Goal: Transaction & Acquisition: Purchase product/service

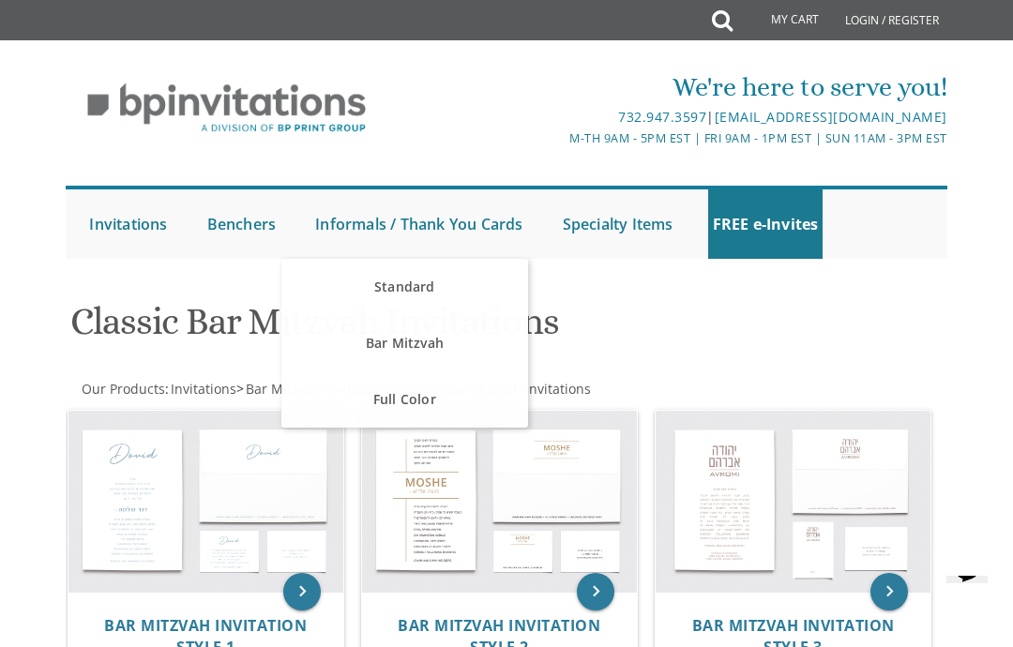
click at [843, 314] on h1 "Classic Bar Mitzvah Invitations" at bounding box center [506, 328] width 873 height 55
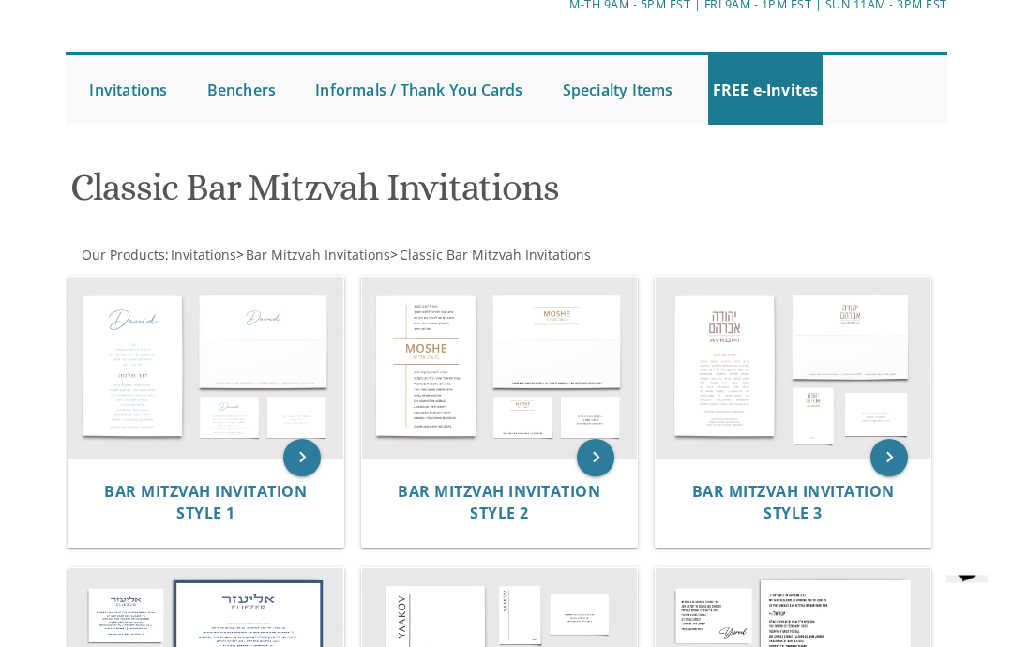
scroll to position [134, 0]
click at [218, 364] on img at bounding box center [205, 367] width 275 height 181
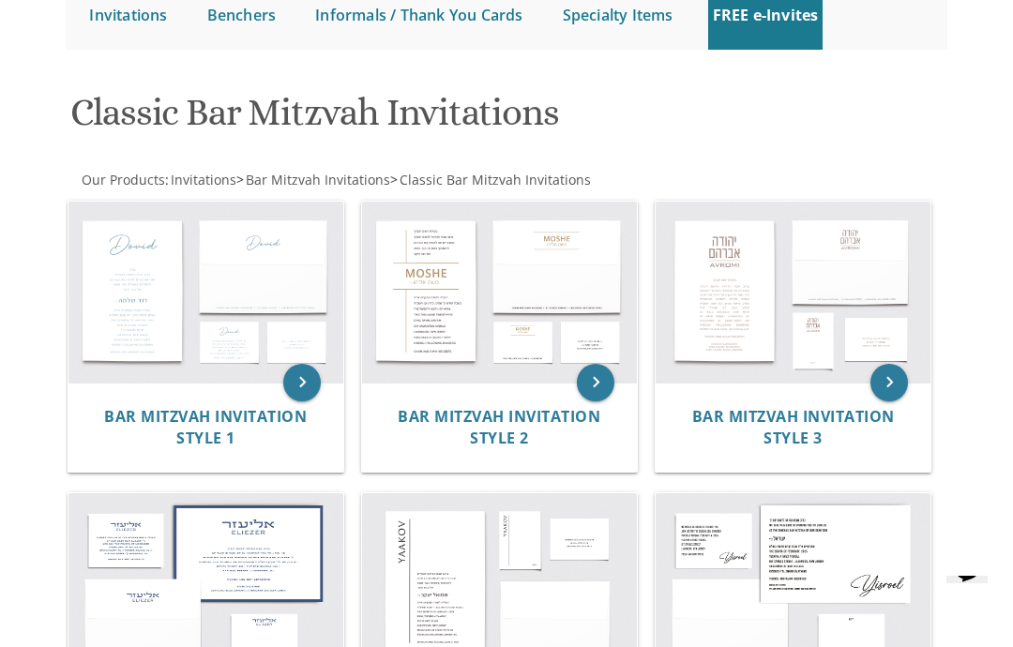
click at [440, 323] on img at bounding box center [499, 292] width 275 height 181
click at [803, 284] on img at bounding box center [792, 292] width 275 height 181
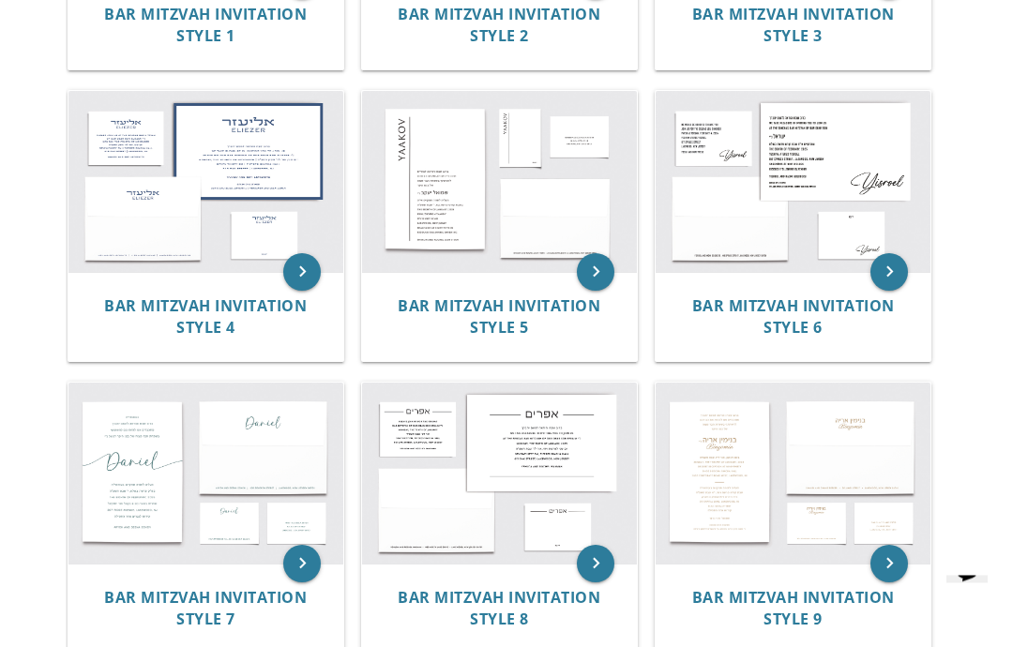
scroll to position [611, 0]
click at [94, 217] on img at bounding box center [205, 181] width 275 height 181
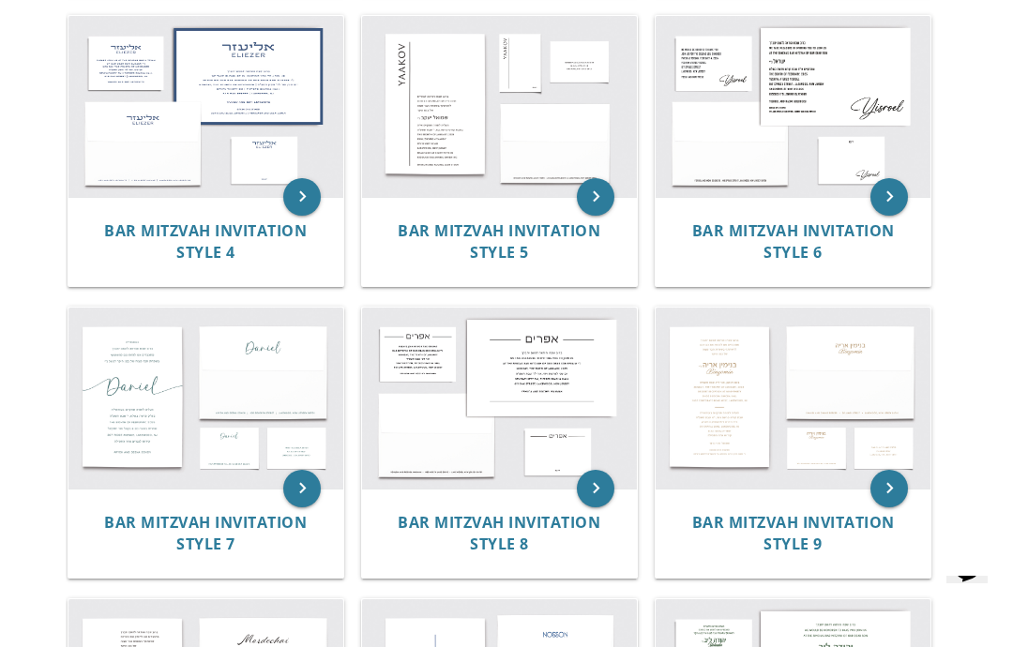
click at [533, 128] on img at bounding box center [499, 106] width 275 height 181
click at [836, 135] on img at bounding box center [792, 106] width 275 height 181
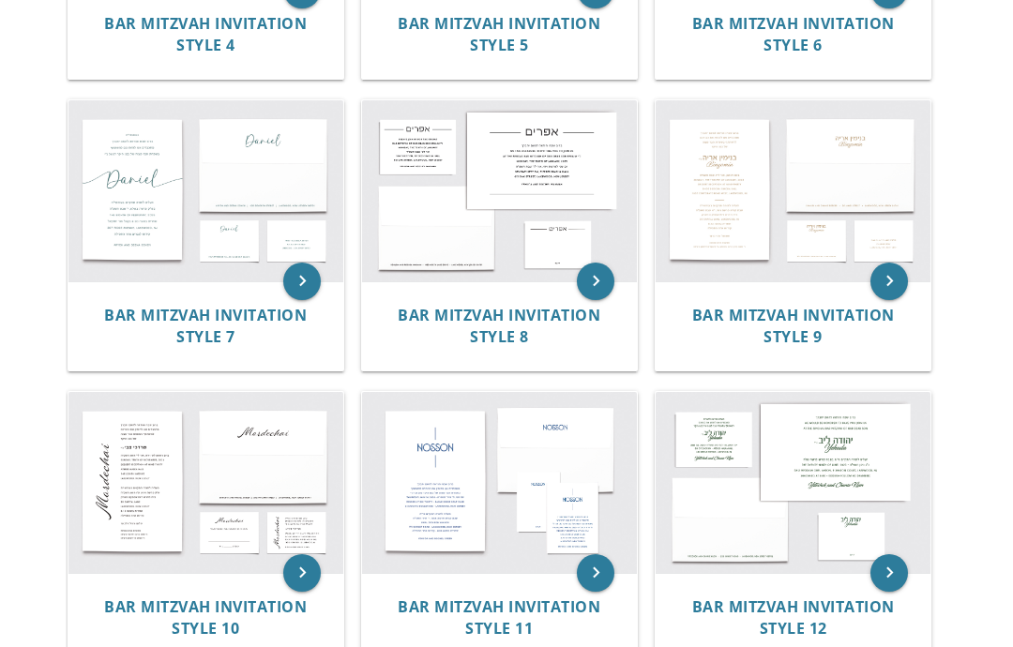
scroll to position [894, 0]
click at [112, 216] on img at bounding box center [205, 190] width 275 height 181
click at [137, 153] on img at bounding box center [205, 190] width 275 height 181
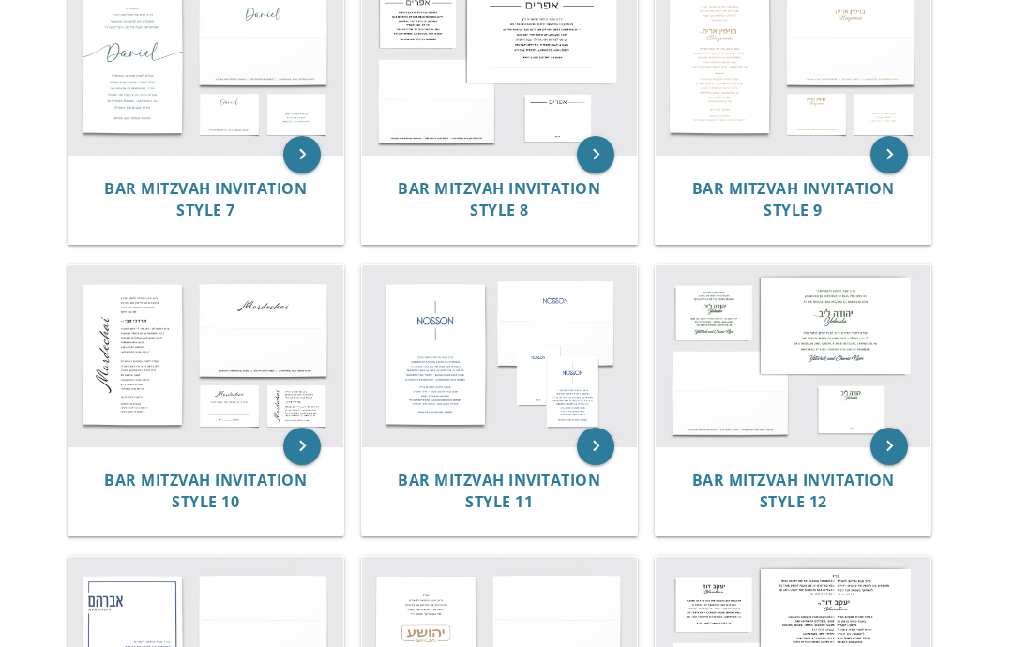
scroll to position [1020, 0]
click at [532, 99] on img at bounding box center [499, 64] width 275 height 181
click at [825, 130] on img at bounding box center [792, 64] width 275 height 181
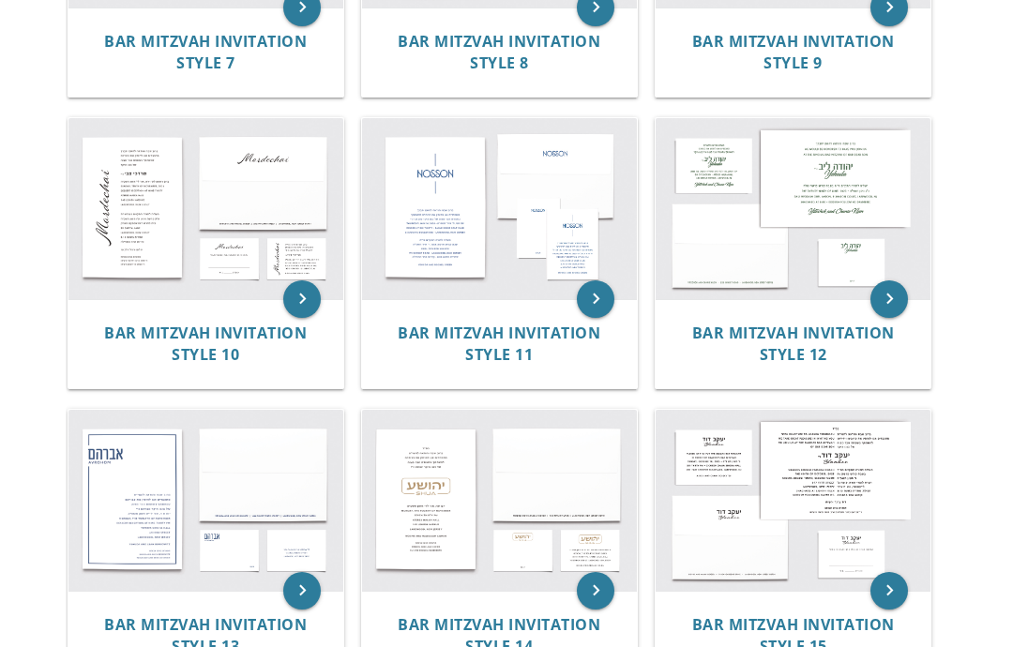
scroll to position [1167, 0]
click at [125, 233] on img at bounding box center [205, 208] width 275 height 181
click at [473, 231] on img at bounding box center [499, 208] width 275 height 181
click at [834, 204] on img at bounding box center [792, 208] width 275 height 181
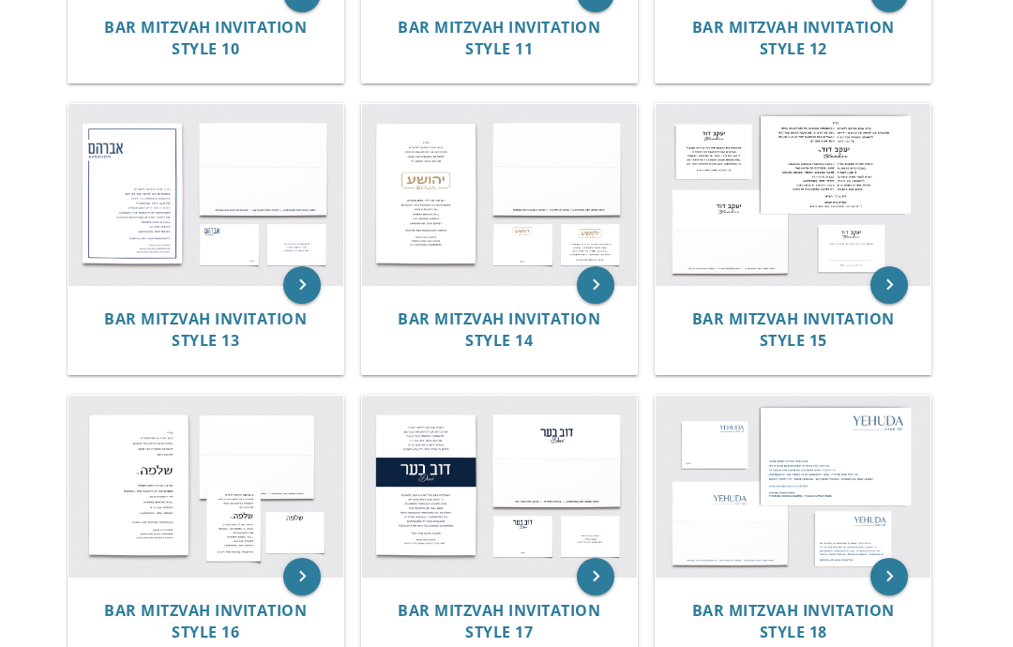
scroll to position [1473, 0]
click at [202, 269] on img at bounding box center [205, 194] width 275 height 181
click at [472, 215] on img at bounding box center [499, 194] width 275 height 181
click at [798, 204] on img at bounding box center [792, 194] width 275 height 181
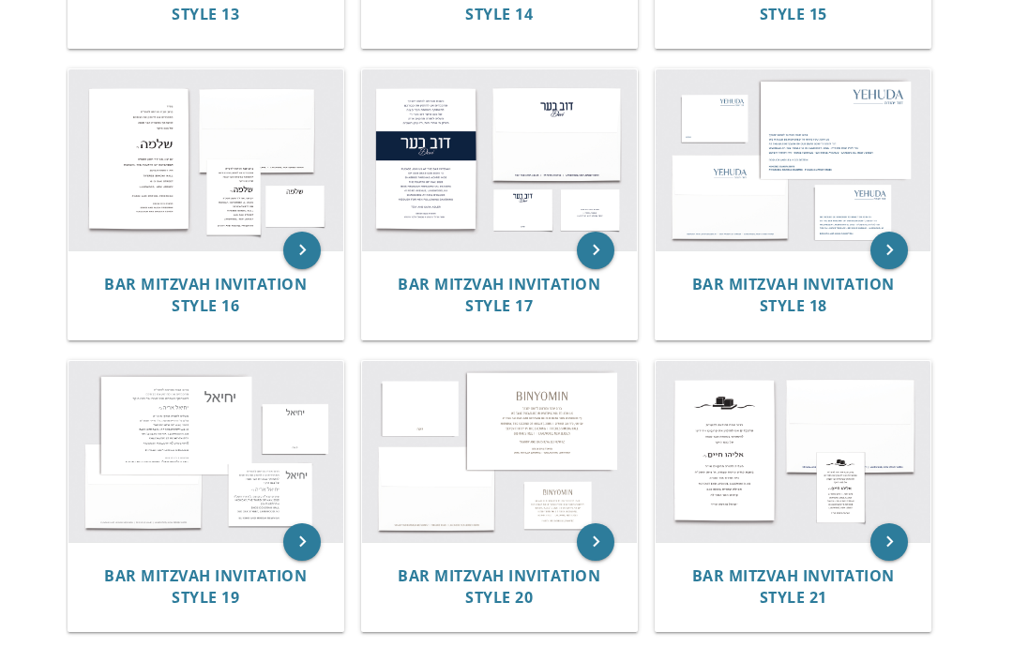
scroll to position [1799, 0]
click at [177, 205] on img at bounding box center [205, 159] width 275 height 181
click at [466, 168] on img at bounding box center [499, 159] width 275 height 181
click at [756, 214] on img at bounding box center [792, 159] width 275 height 181
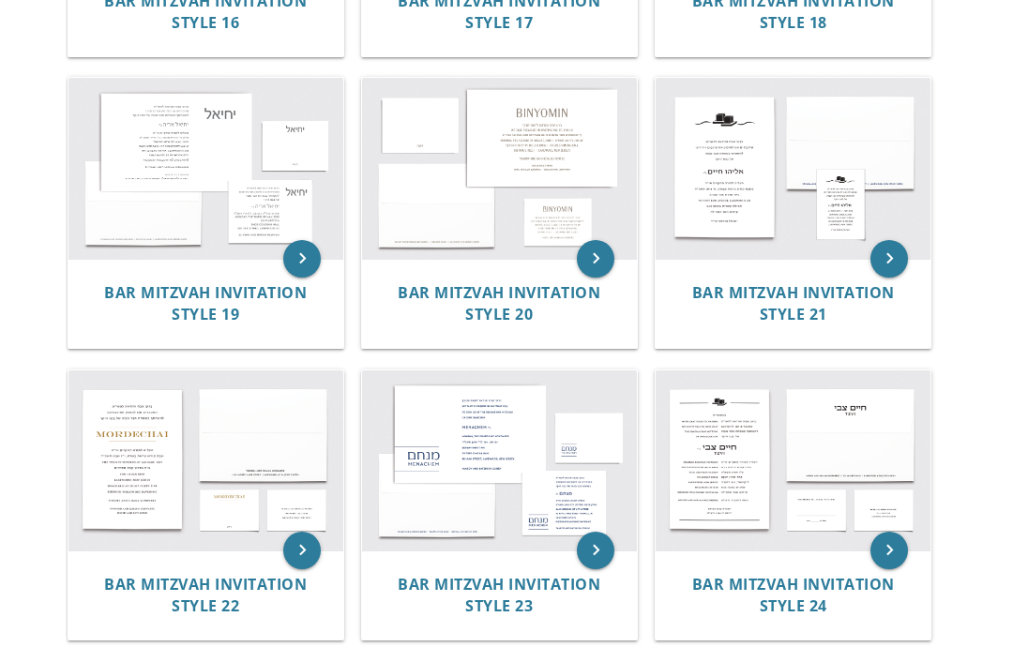
scroll to position [2127, 0]
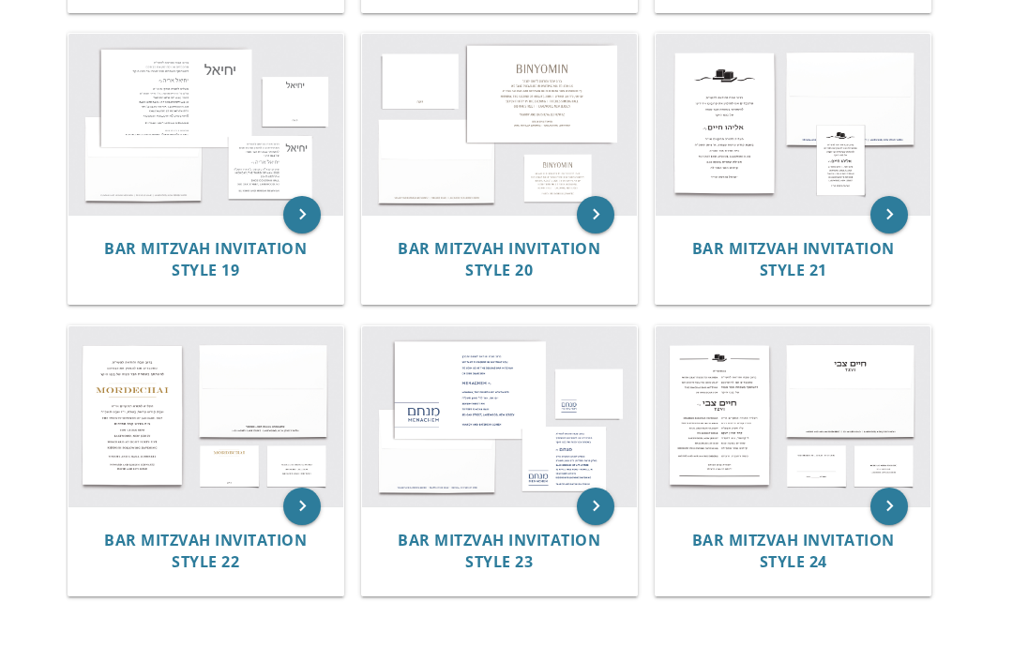
click at [128, 160] on img at bounding box center [205, 124] width 275 height 181
click at [486, 158] on img at bounding box center [499, 124] width 275 height 181
click at [812, 181] on img at bounding box center [792, 124] width 275 height 181
click at [134, 443] on img at bounding box center [205, 416] width 275 height 181
click at [453, 417] on img at bounding box center [499, 416] width 275 height 181
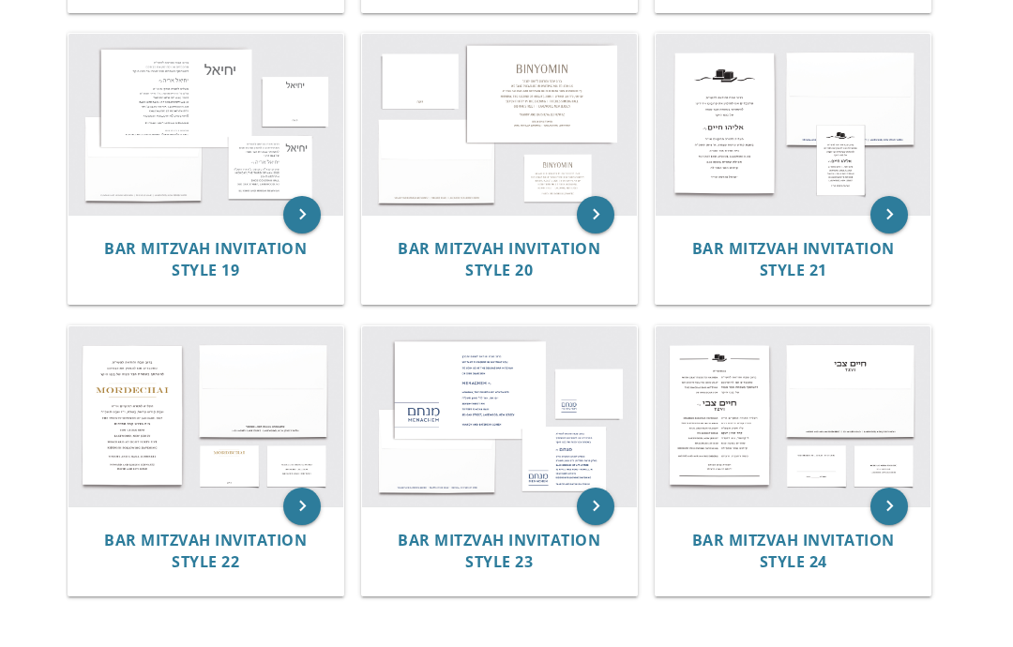
click at [871, 443] on img at bounding box center [792, 416] width 275 height 181
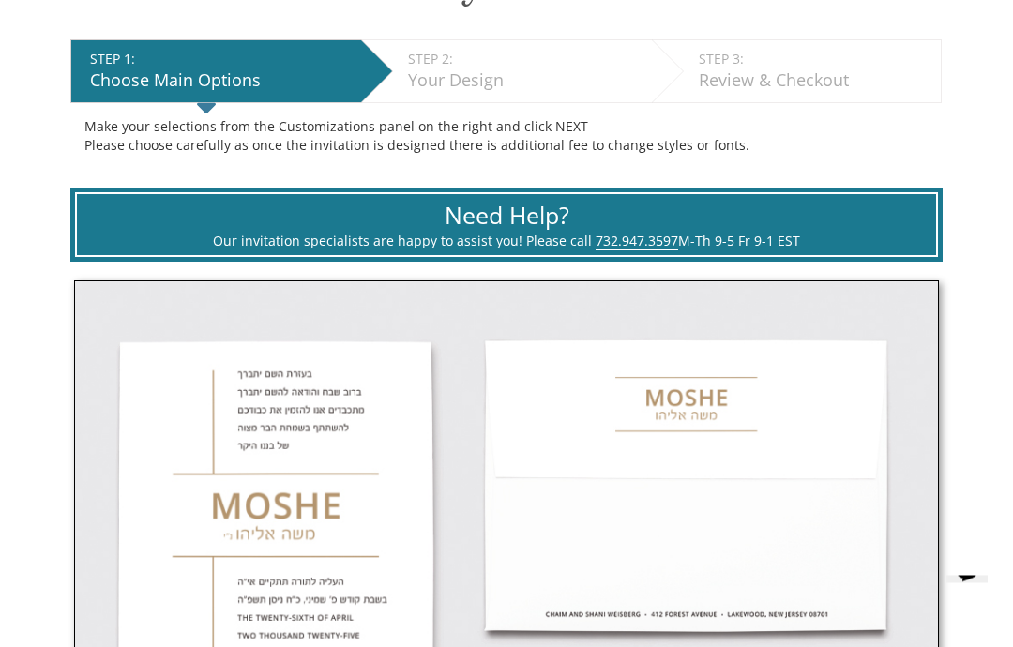
scroll to position [349, 0]
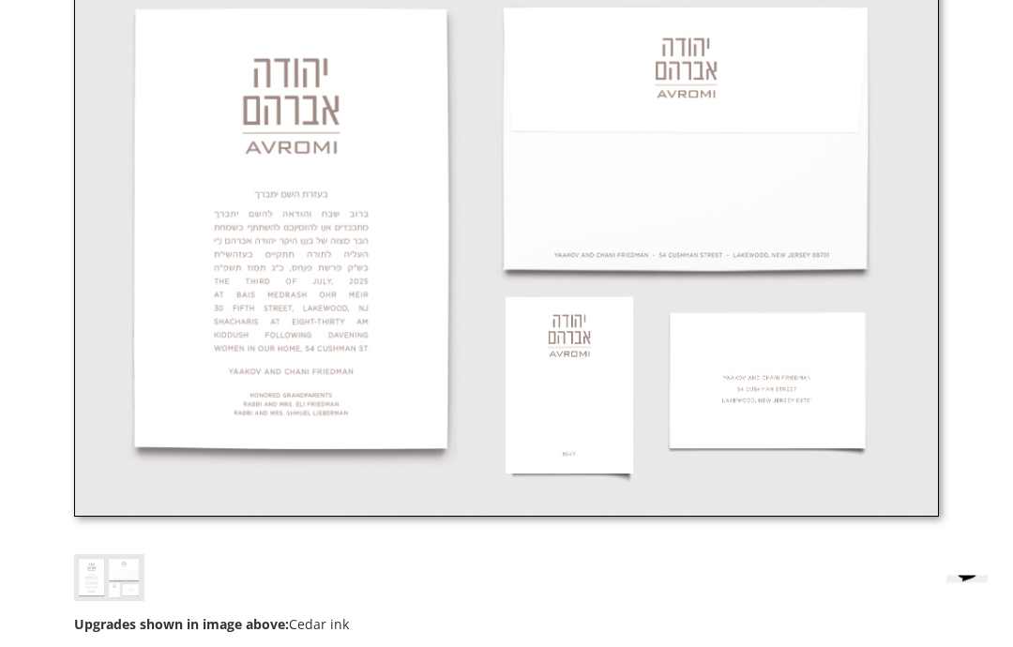
scroll to position [692, 0]
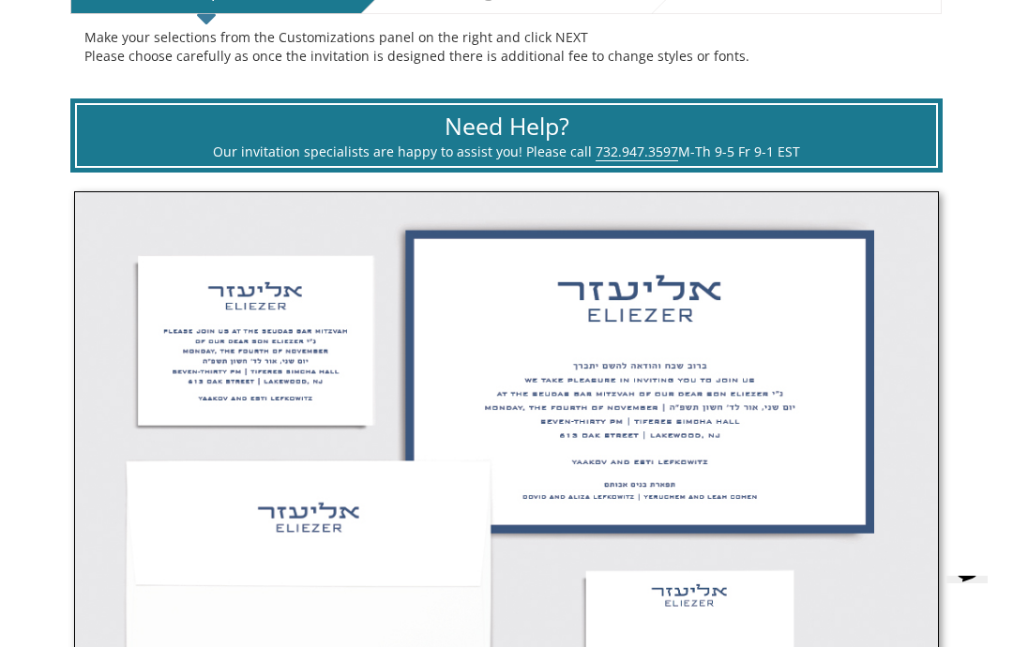
scroll to position [444, 0]
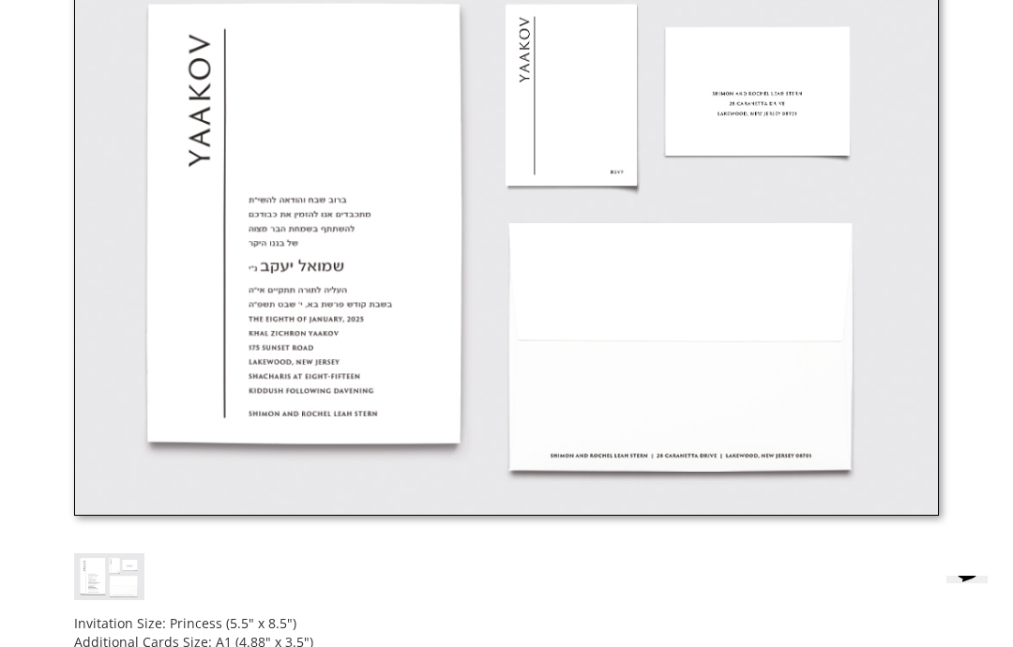
scroll to position [692, 0]
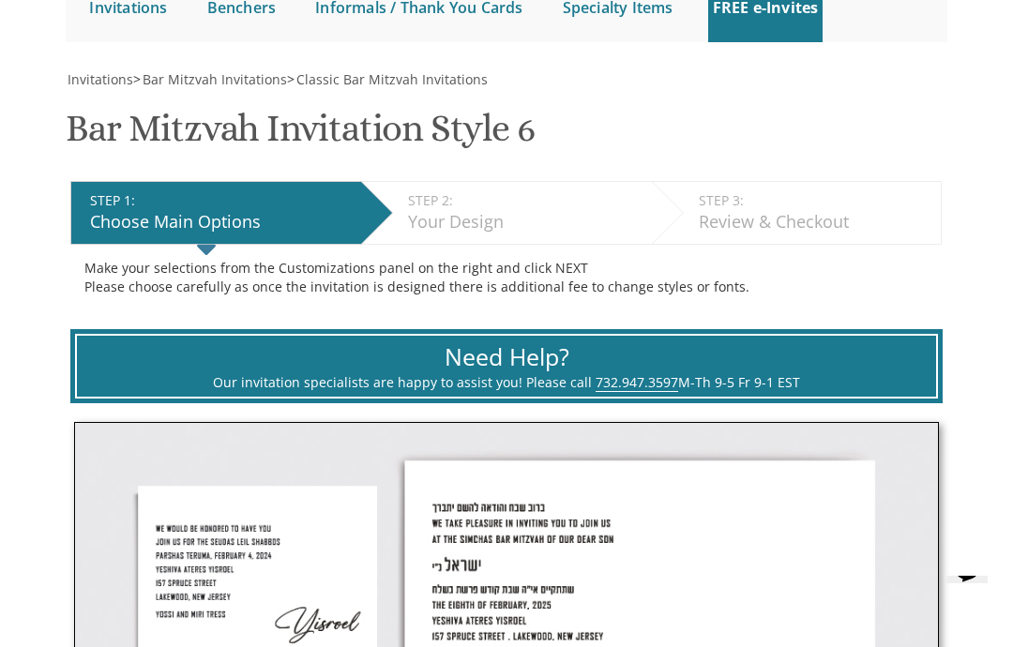
scroll to position [214, 0]
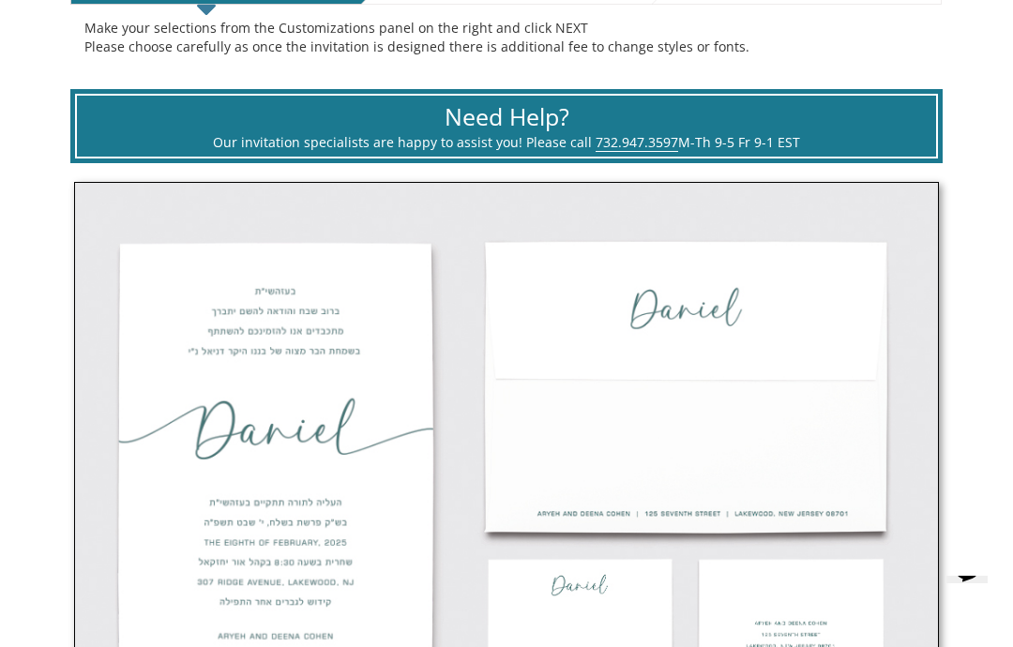
scroll to position [451, 0]
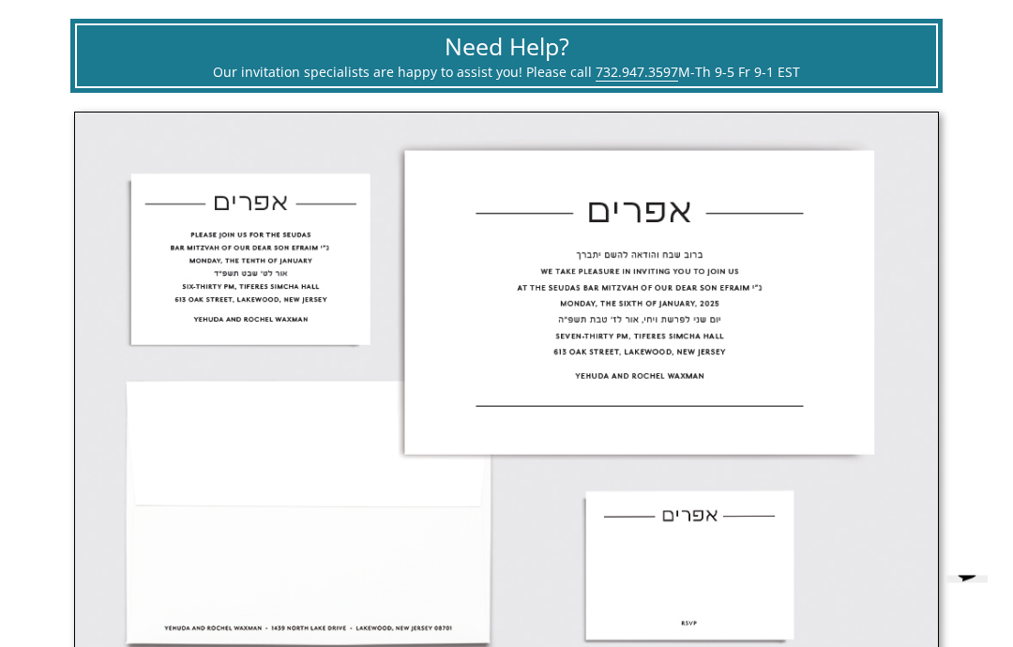
scroll to position [524, 0]
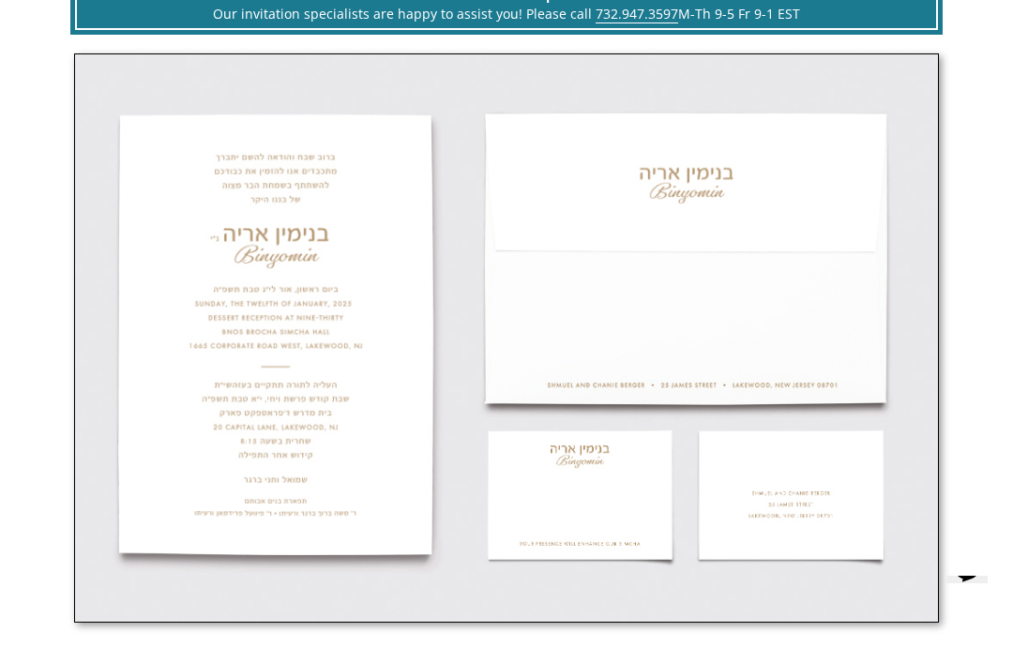
scroll to position [588, 0]
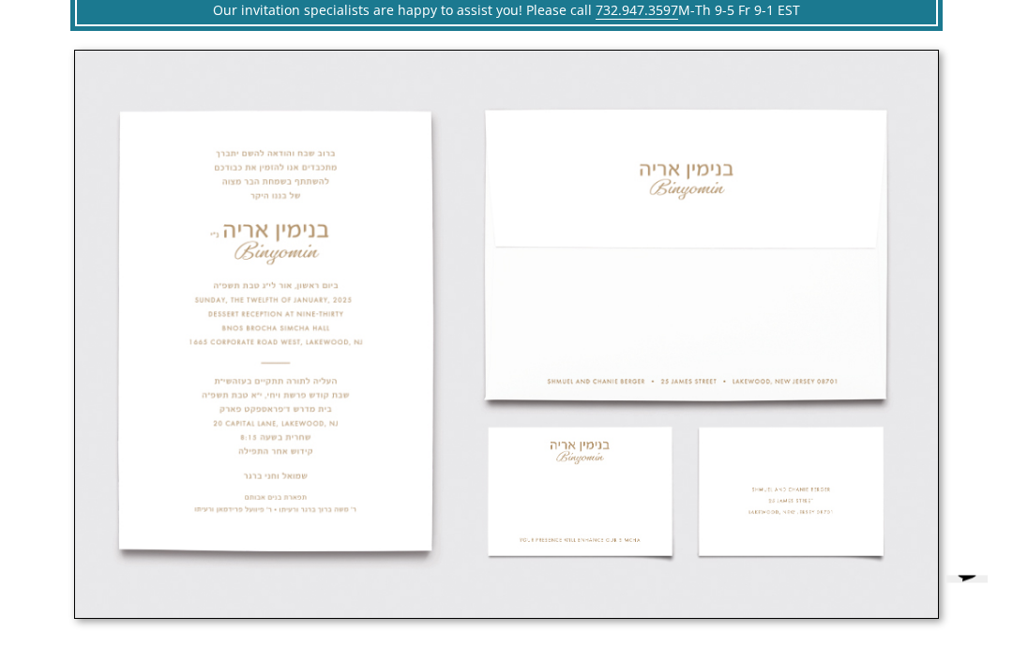
click at [194, 278] on img at bounding box center [506, 335] width 865 height 569
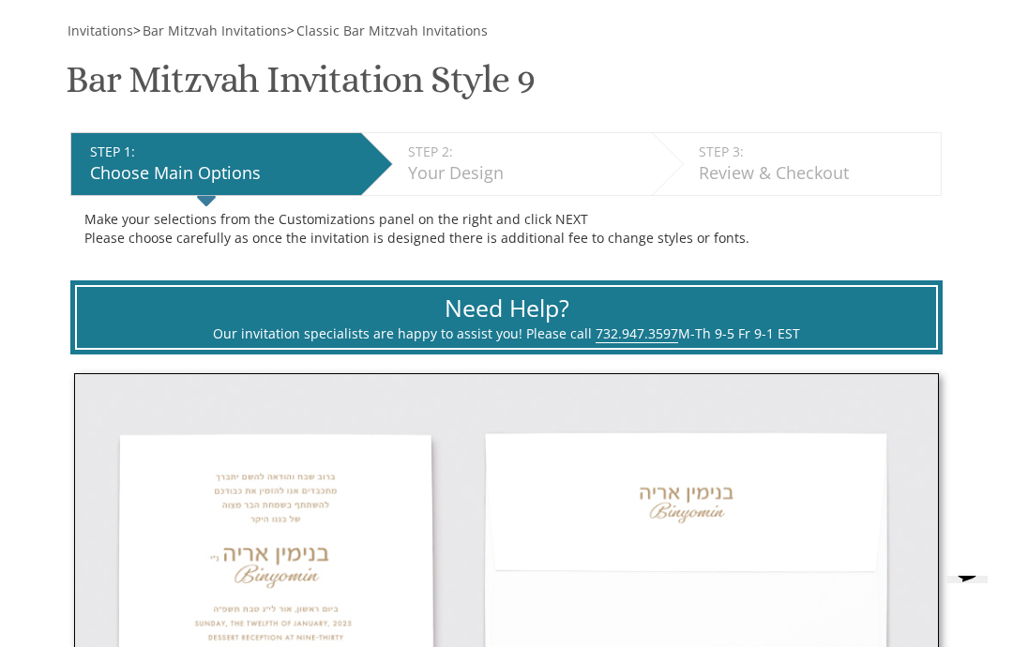
scroll to position [260, 0]
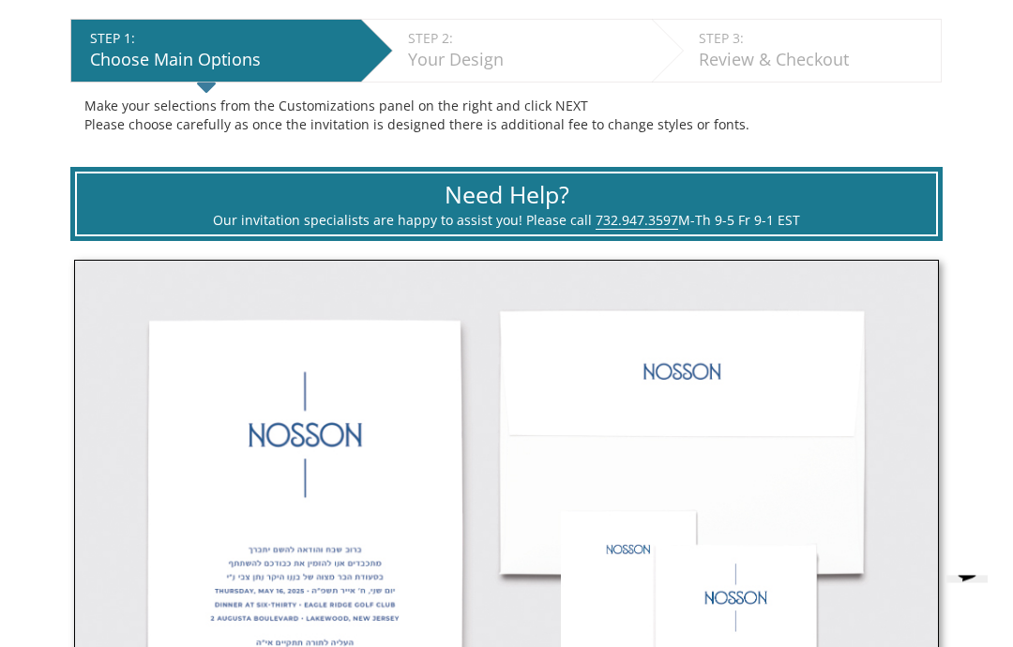
scroll to position [371, 0]
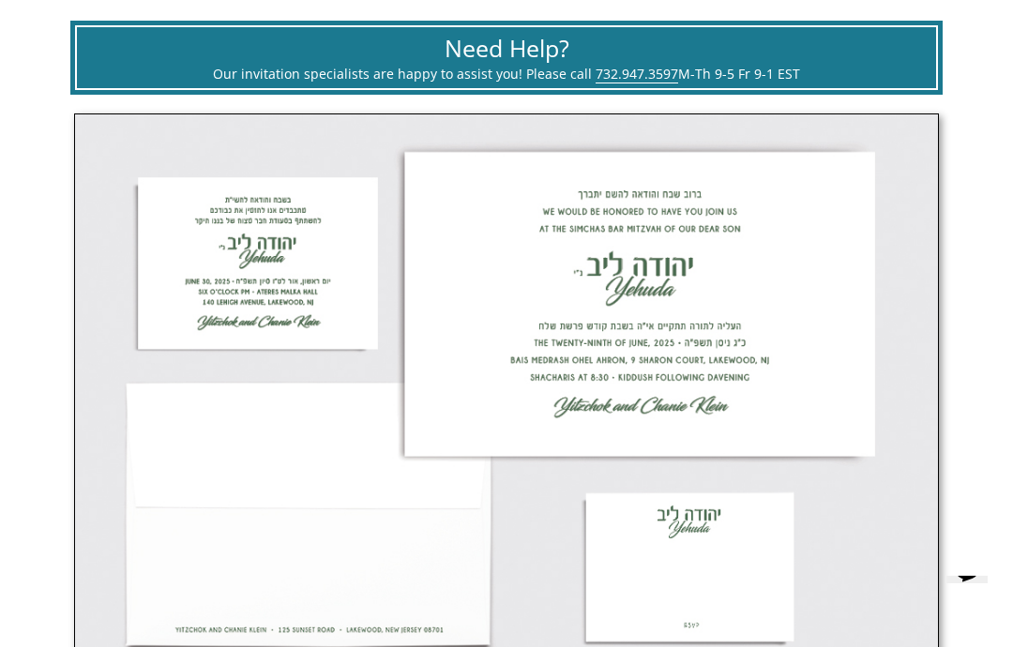
scroll to position [521, 0]
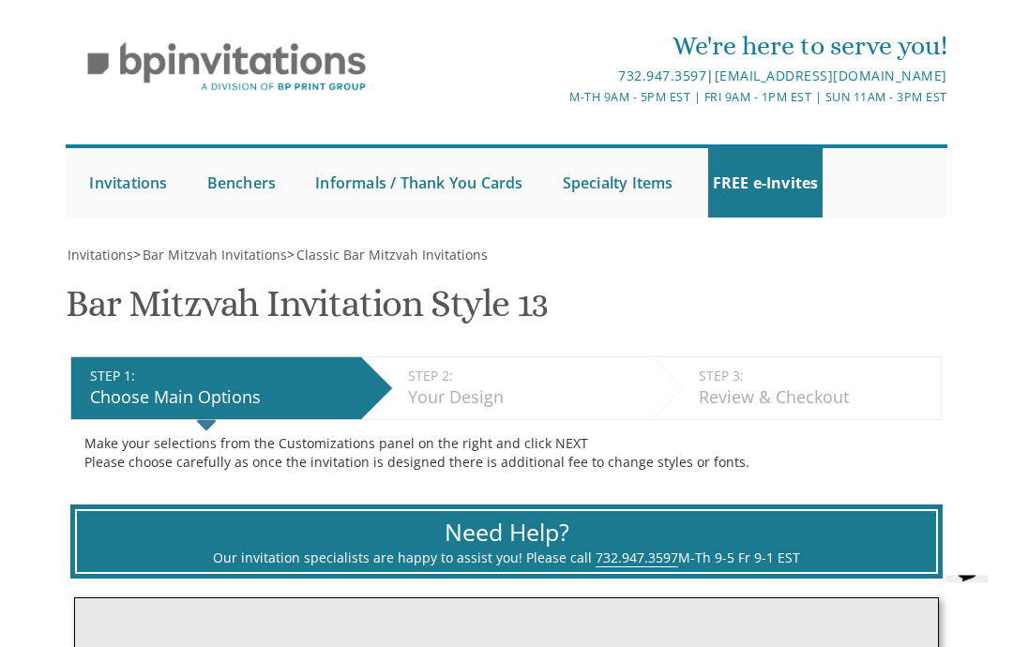
scroll to position [25, 0]
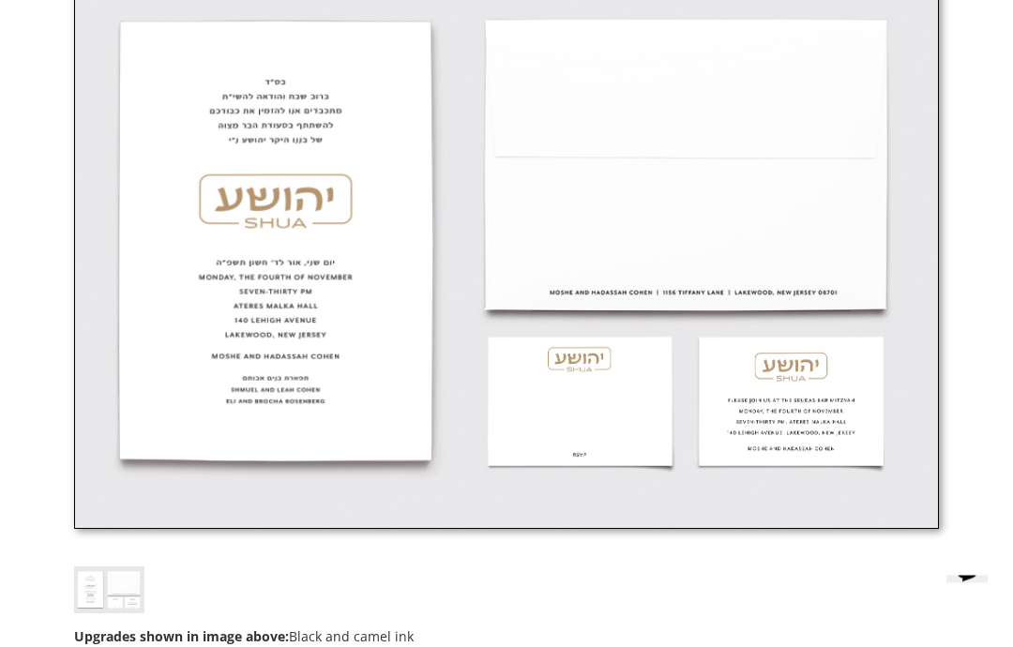
scroll to position [679, 0]
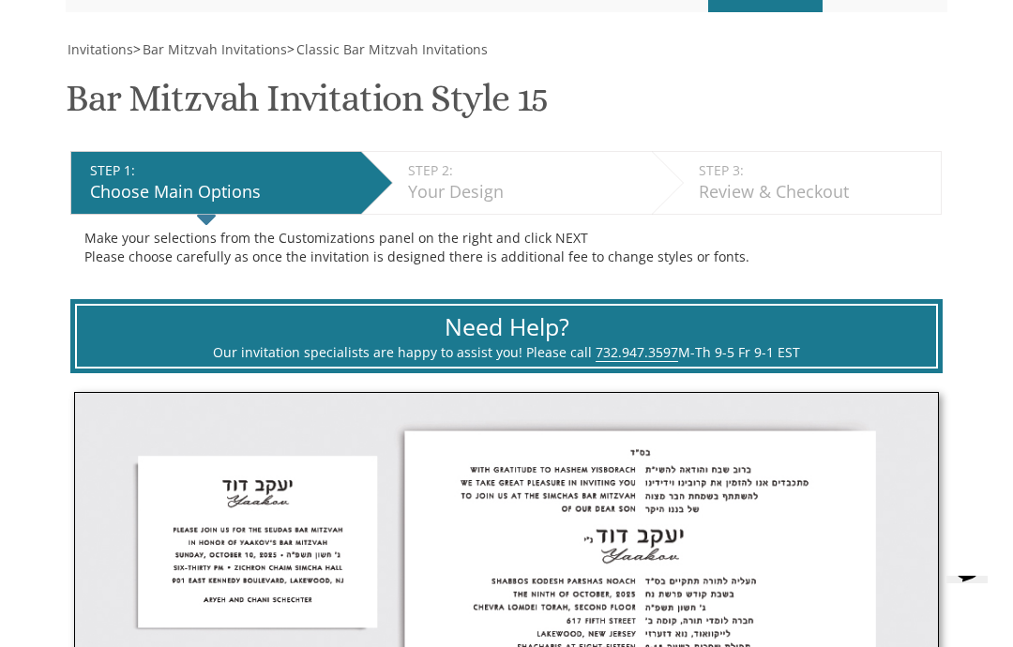
scroll to position [241, 0]
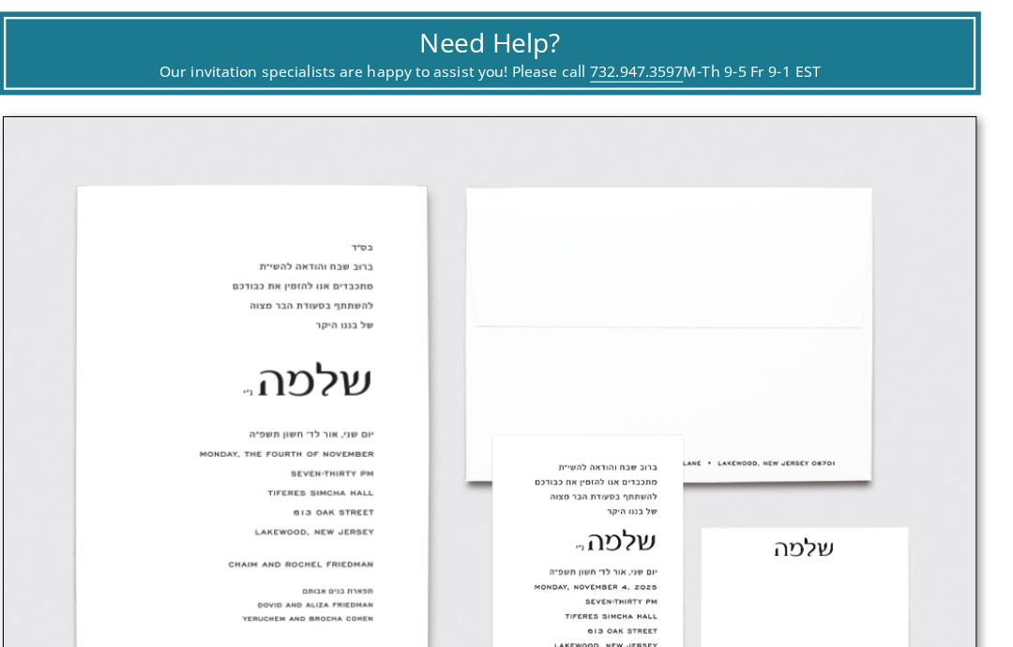
scroll to position [529, 0]
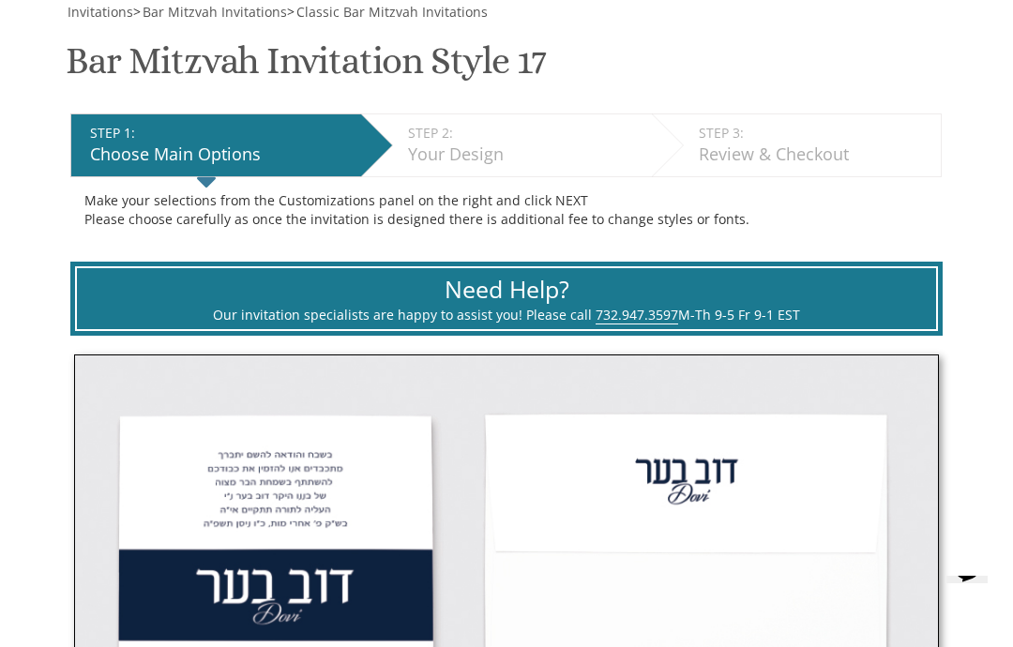
scroll to position [283, 0]
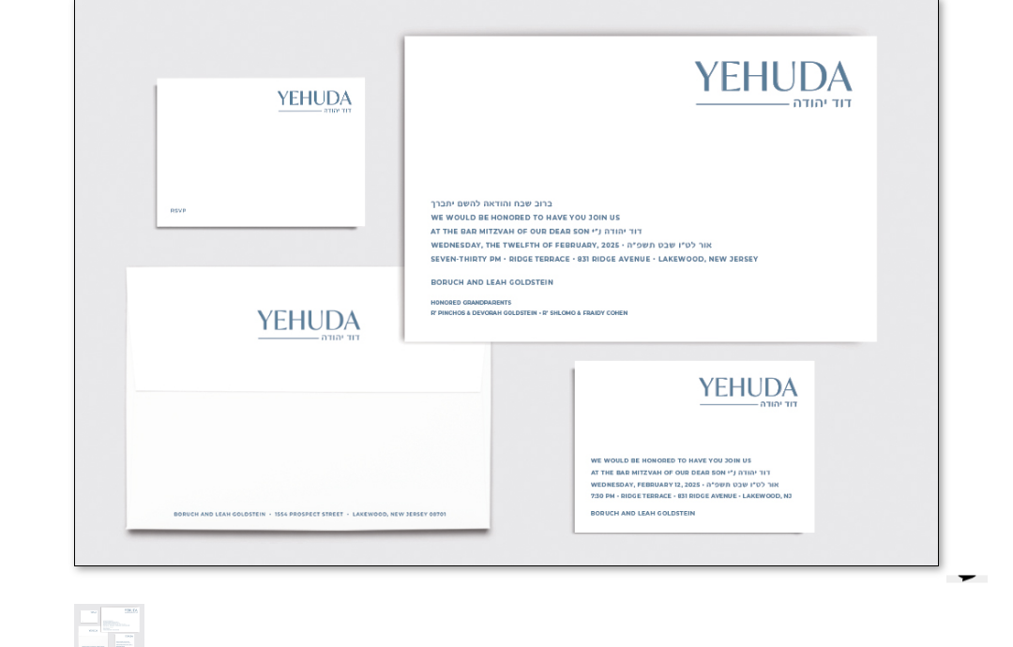
scroll to position [642, 0]
click at [514, 246] on img at bounding box center [506, 280] width 865 height 569
click at [512, 210] on img at bounding box center [506, 280] width 865 height 569
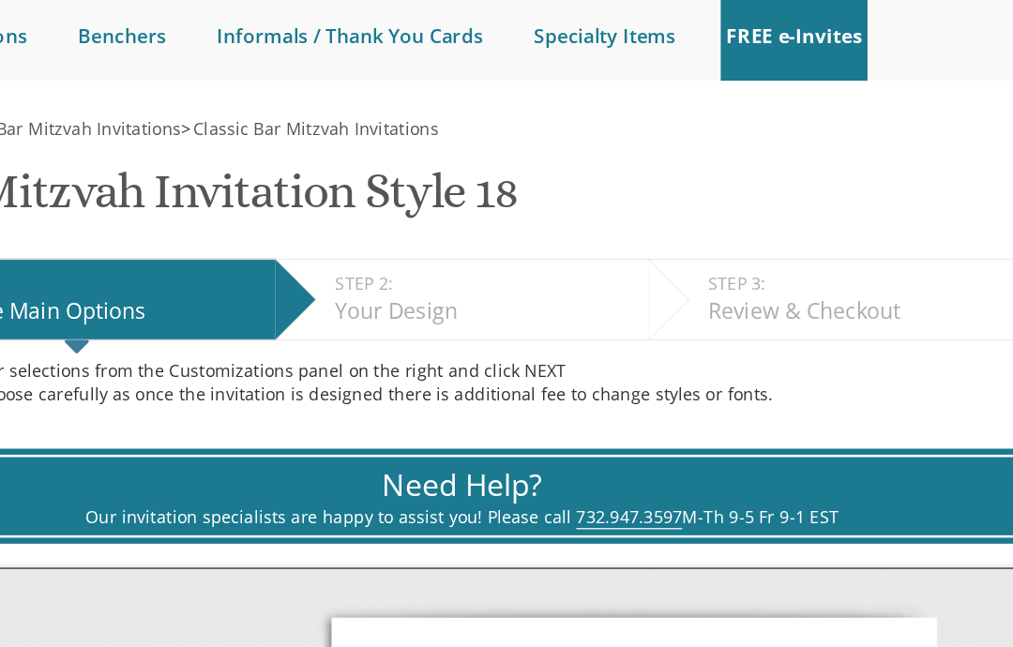
scroll to position [194, 0]
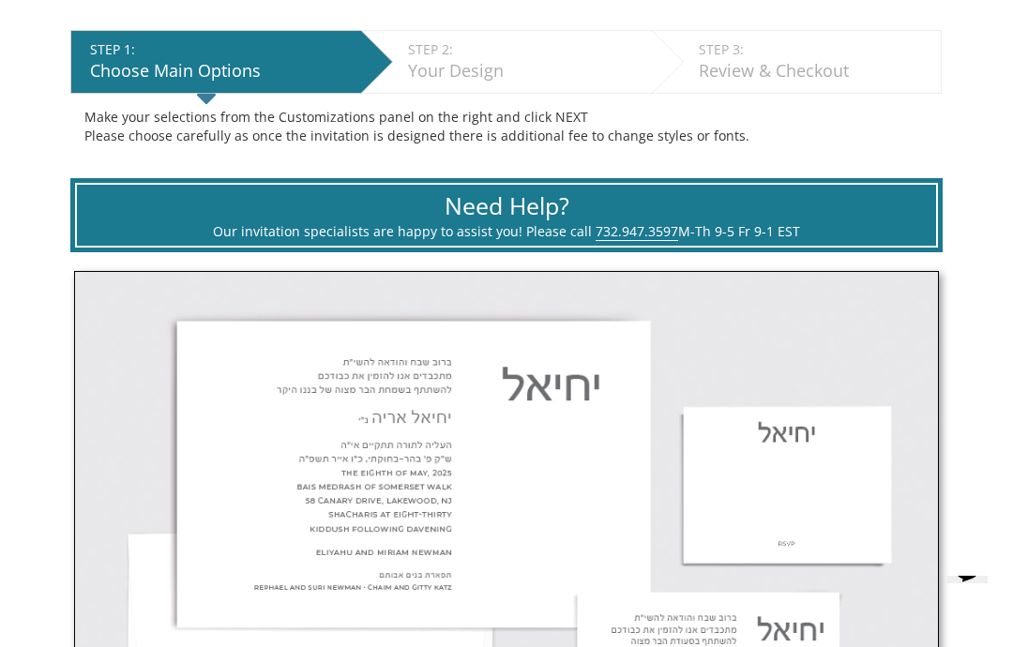
scroll to position [357, 0]
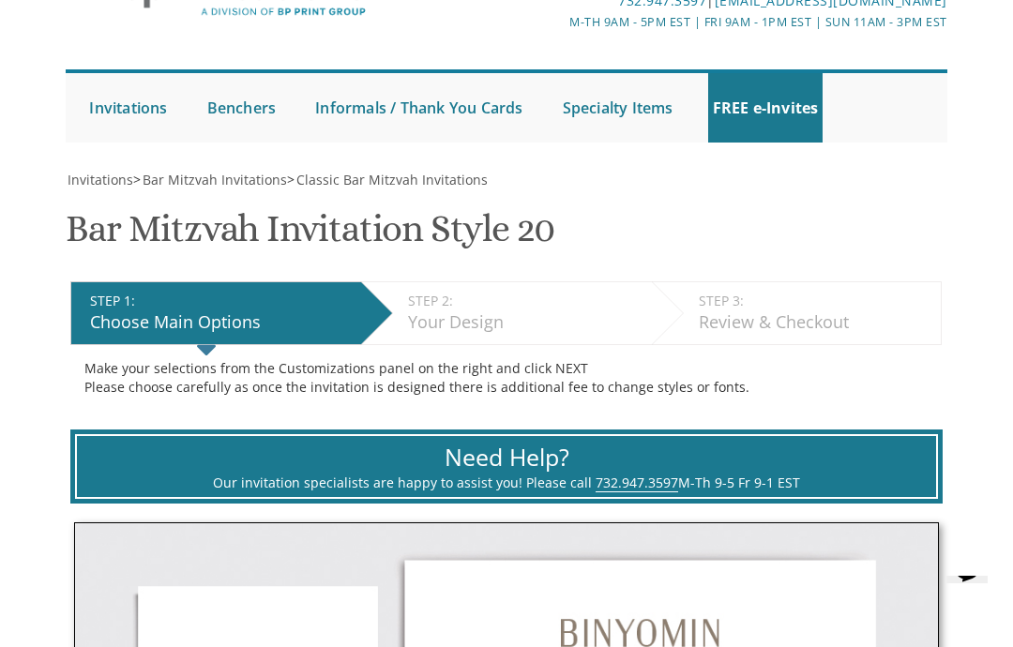
scroll to position [115, 0]
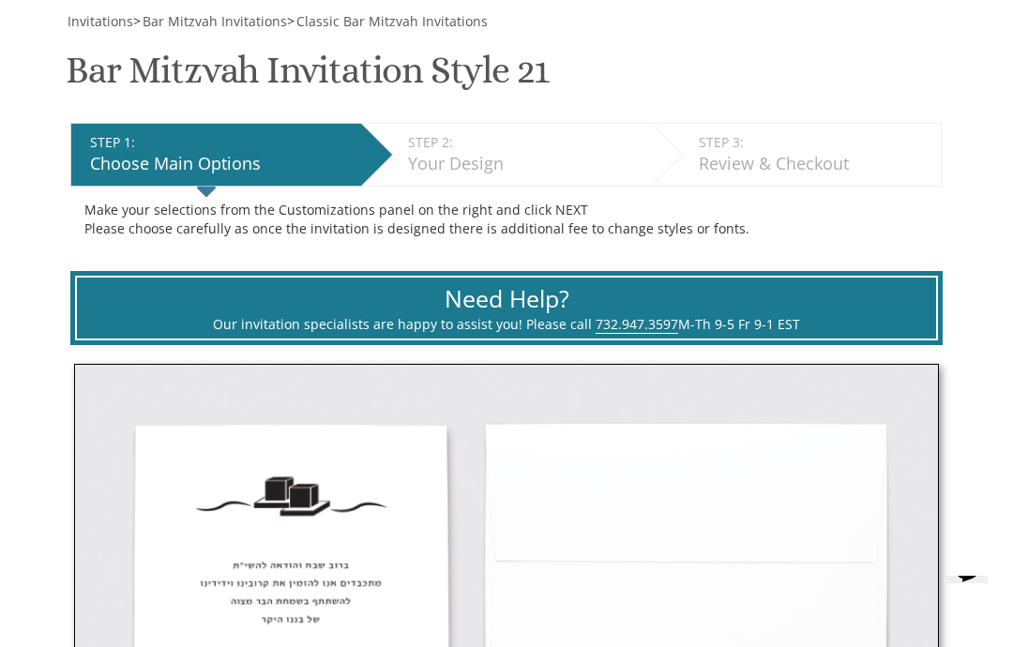
scroll to position [269, 0]
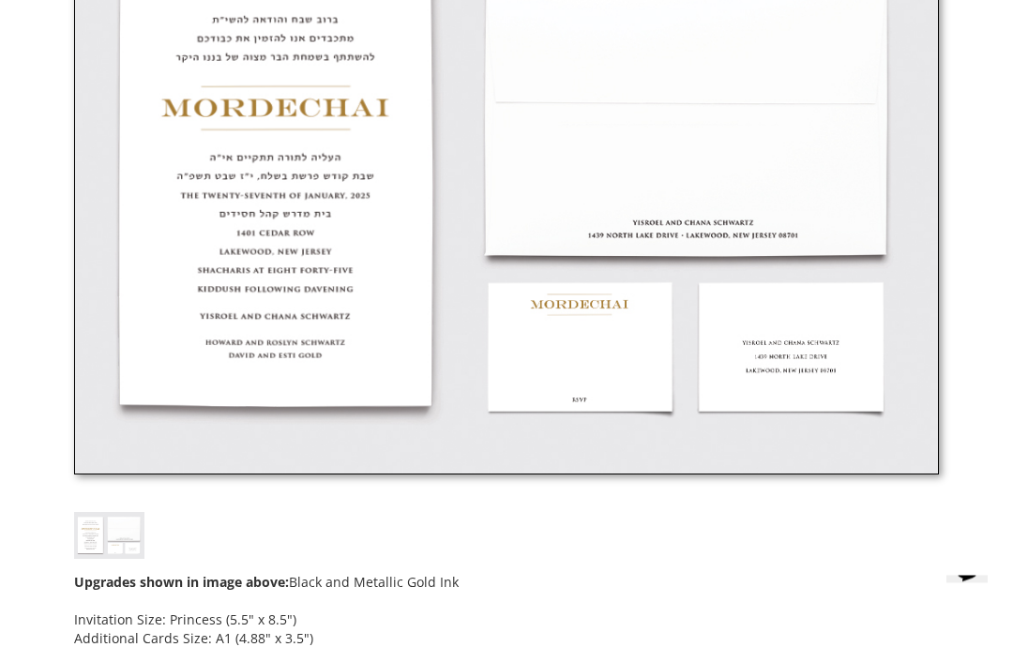
scroll to position [734, 0]
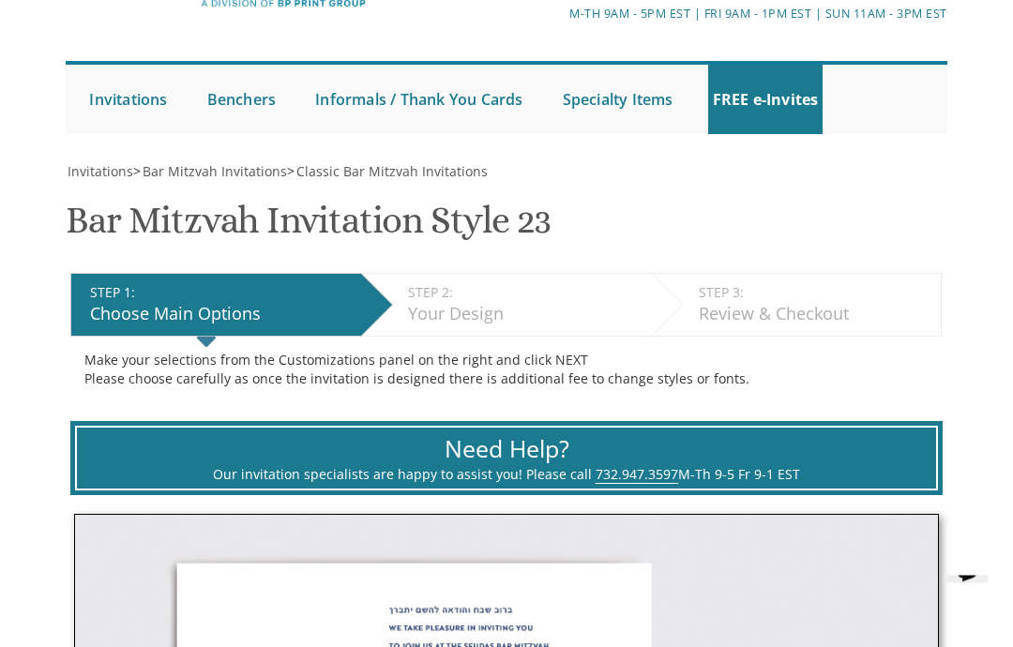
scroll to position [108, 0]
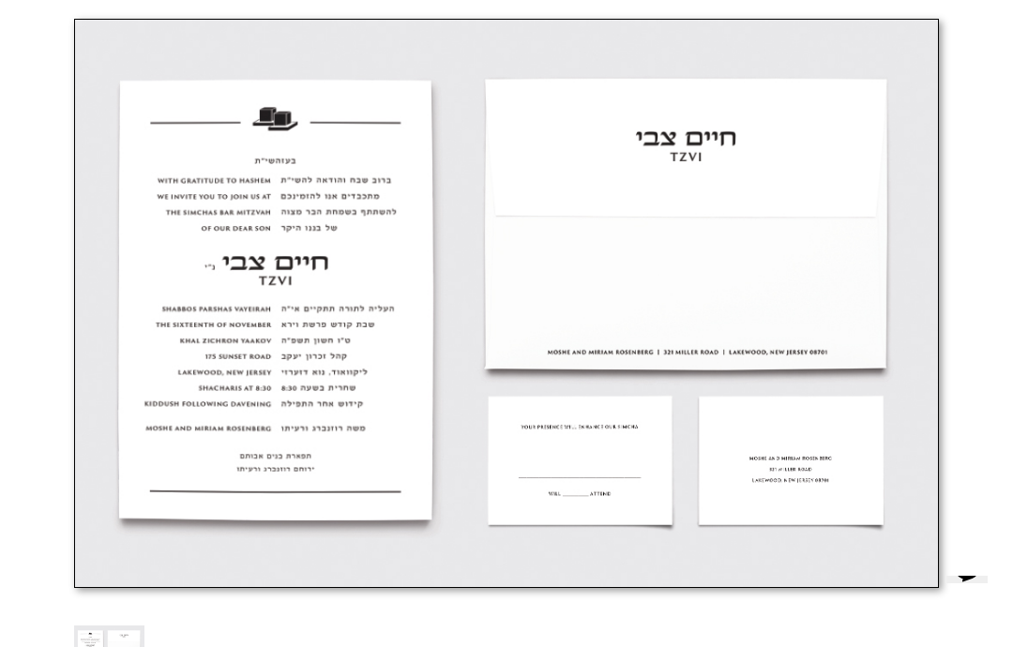
scroll to position [619, 0]
